Goal: Task Accomplishment & Management: Complete application form

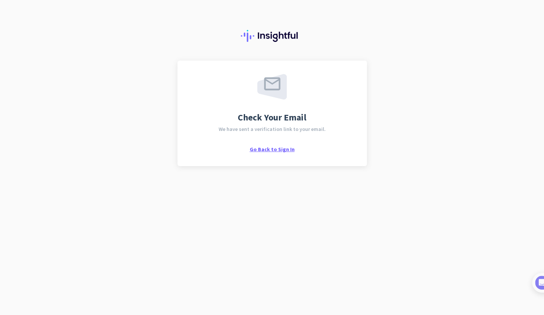
click at [267, 150] on span "Go Back to Sign In" at bounding box center [272, 149] width 45 height 7
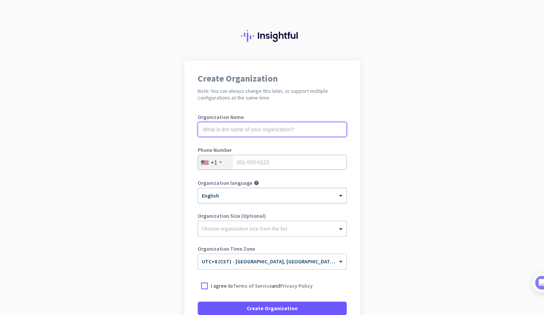
click at [250, 131] on input "text" at bounding box center [272, 129] width 149 height 15
click at [260, 130] on input "text" at bounding box center [272, 129] width 149 height 15
type input "Merco"
click at [214, 160] on div "+1" at bounding box center [214, 162] width 6 height 7
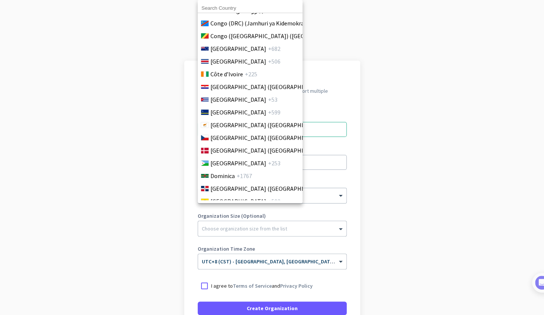
scroll to position [603, 0]
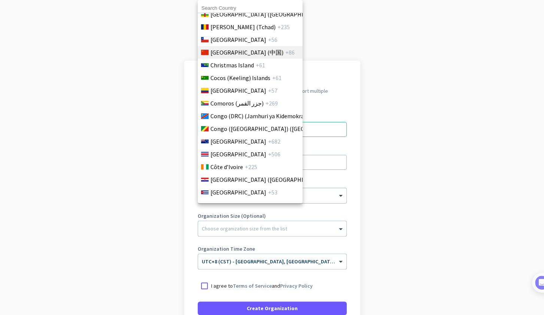
click at [285, 52] on span "+86" at bounding box center [289, 52] width 9 height 9
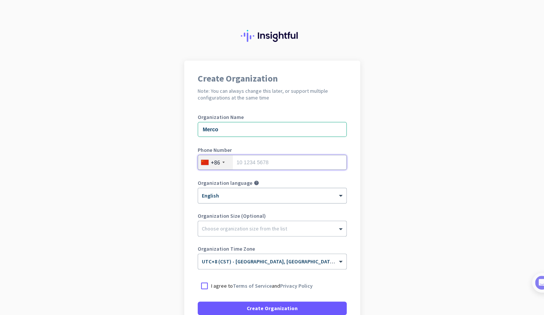
click at [247, 162] on input "tel" at bounding box center [272, 162] width 149 height 15
type input "19921040891"
click at [205, 287] on div at bounding box center [204, 285] width 13 height 13
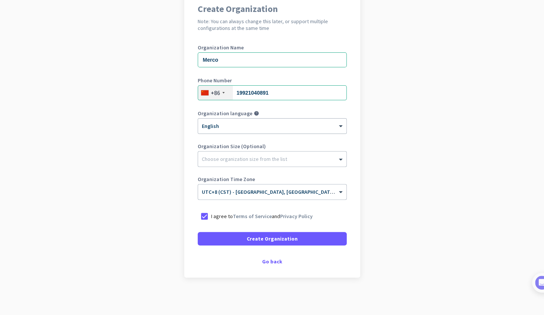
scroll to position [23, 0]
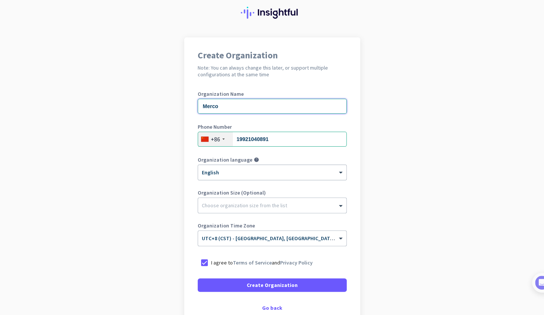
drag, startPoint x: 239, startPoint y: 111, endPoint x: 171, endPoint y: 101, distance: 68.8
click at [198, 101] on input "Merco" at bounding box center [272, 106] width 149 height 15
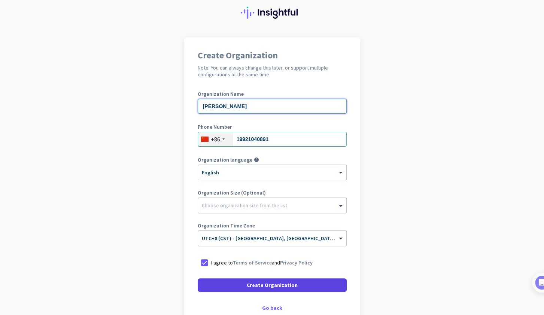
type input "Liang Ding"
click at [248, 285] on span at bounding box center [272, 285] width 149 height 18
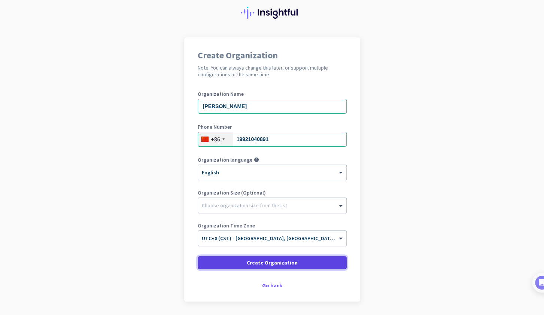
click at [260, 266] on span "Create Organization" at bounding box center [272, 262] width 51 height 7
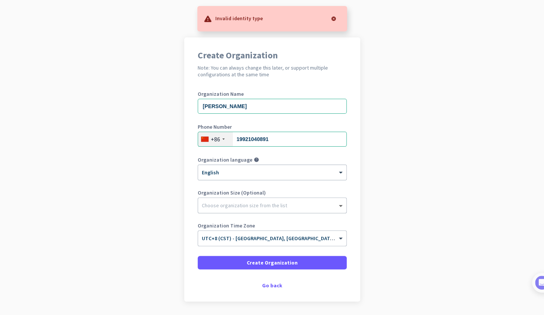
click at [344, 202] on span at bounding box center [341, 205] width 9 height 7
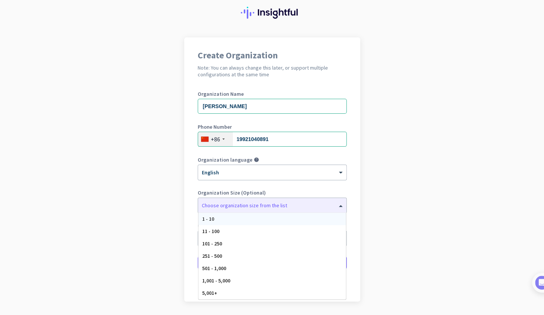
click at [394, 196] on app-onboarding-organization "Create Organization Note: You can always change this later, or support multiple…" at bounding box center [272, 188] width 544 height 302
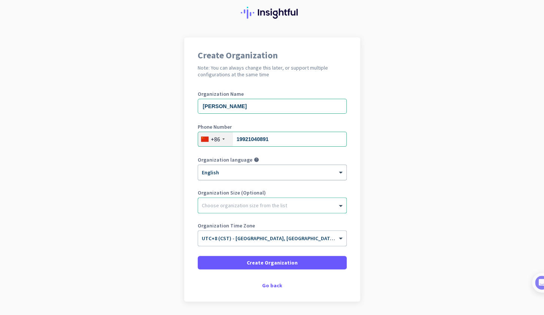
click at [235, 176] on div "× English" at bounding box center [272, 172] width 148 height 15
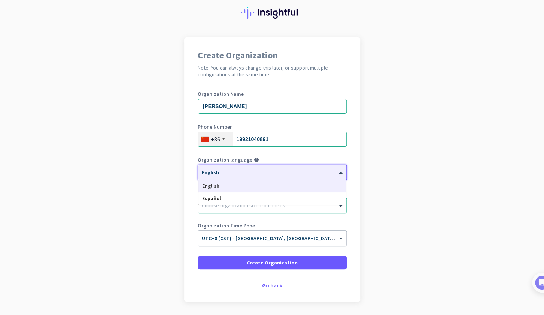
click at [235, 176] on div "× English" at bounding box center [272, 172] width 148 height 15
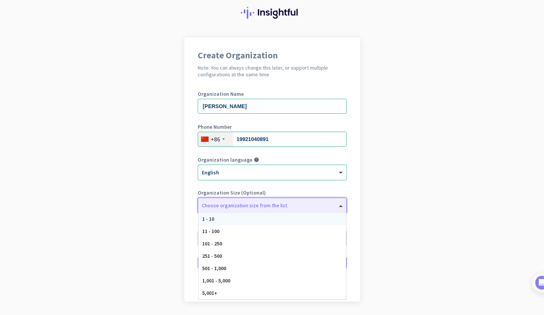
click at [234, 201] on div at bounding box center [272, 203] width 148 height 7
click at [269, 221] on div "1 - 10" at bounding box center [271, 219] width 147 height 12
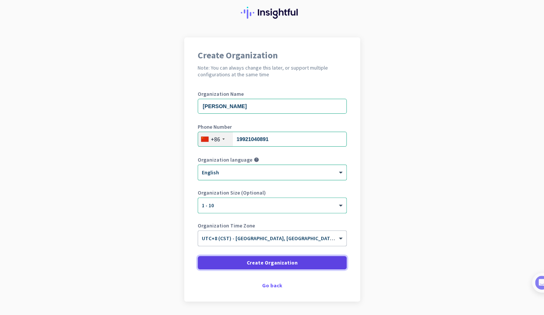
click at [275, 262] on span "Create Organization" at bounding box center [272, 262] width 51 height 7
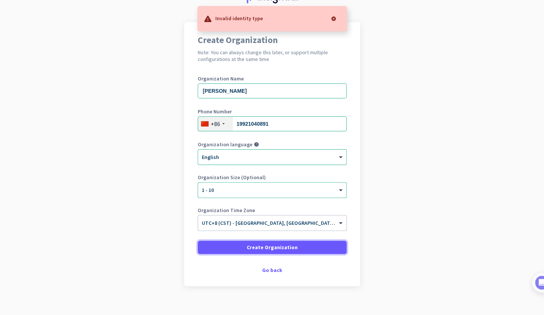
scroll to position [47, 0]
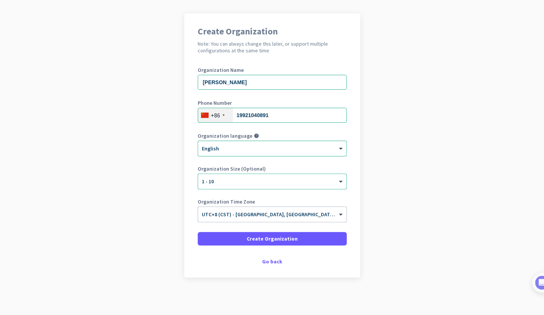
click at [221, 114] on div "+86" at bounding box center [215, 115] width 35 height 14
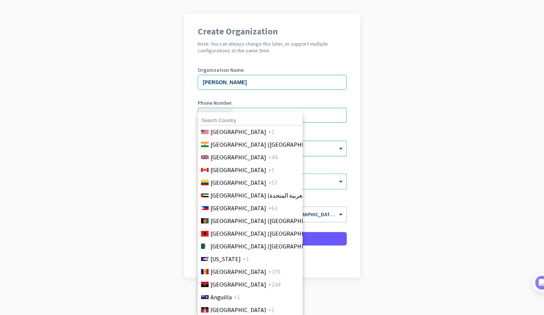
click at [218, 120] on input at bounding box center [250, 121] width 105 height 10
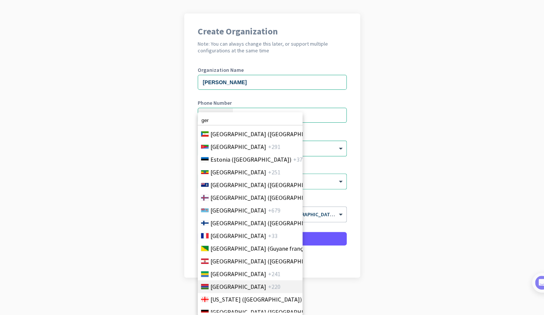
scroll to position [1007, 0]
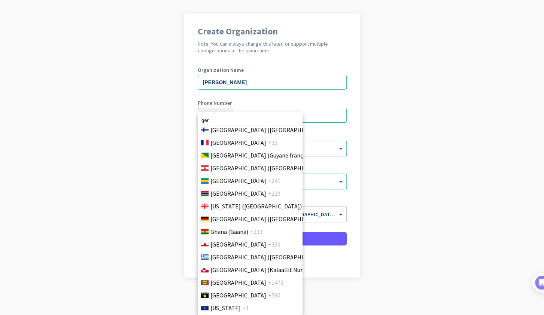
type input "ger"
click at [449, 149] on div at bounding box center [272, 157] width 544 height 315
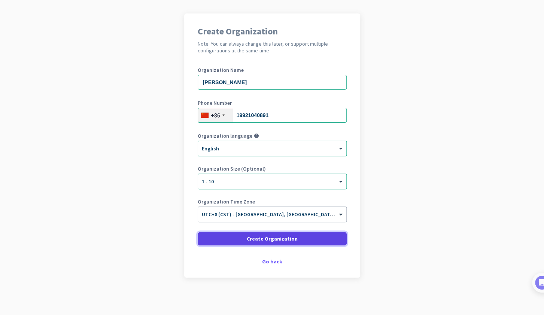
click at [269, 238] on span "Create Organization" at bounding box center [272, 238] width 51 height 7
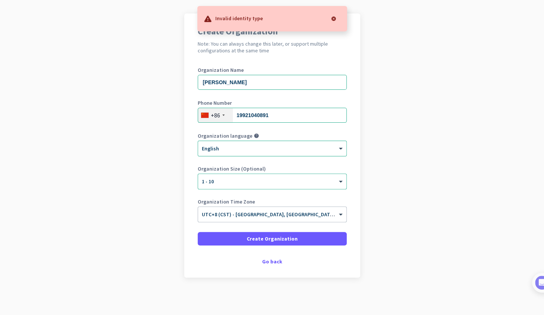
click at [240, 16] on p "Invalid identity type" at bounding box center [239, 17] width 48 height 7
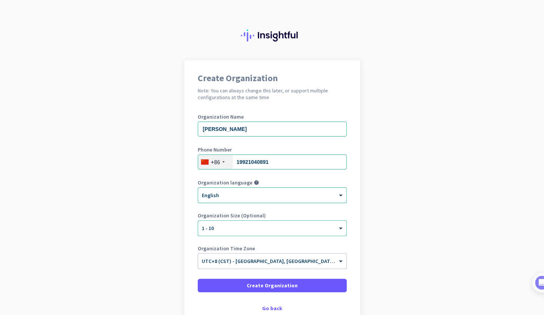
scroll to position [0, 0]
